Goal: Communication & Community: Answer question/provide support

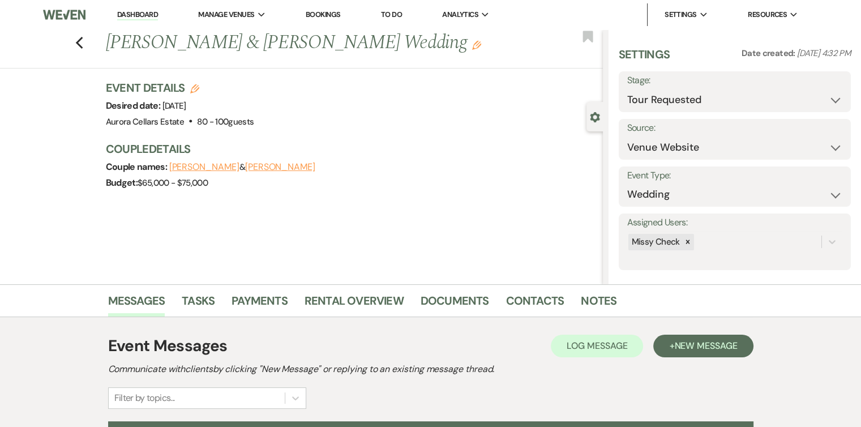
scroll to position [124, 0]
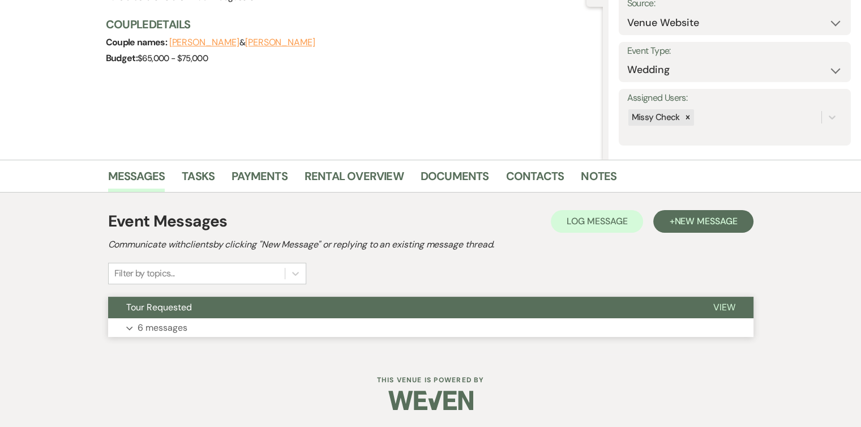
click at [351, 326] on button "Expand 6 messages" at bounding box center [430, 327] width 645 height 19
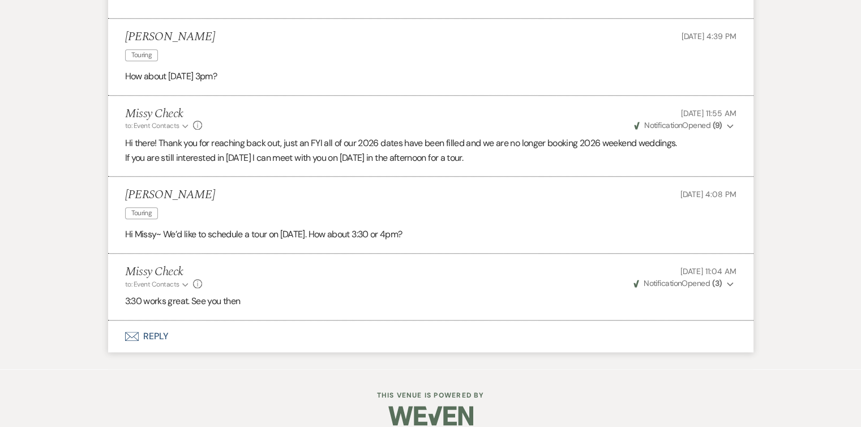
scroll to position [969, 0]
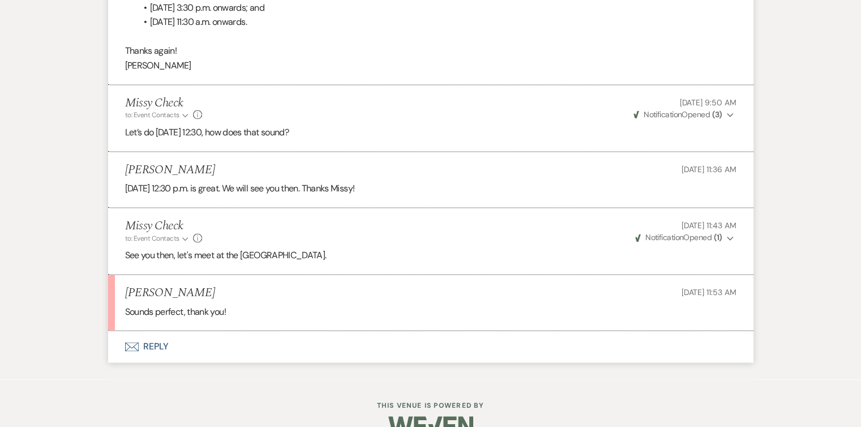
scroll to position [1729, 0]
